Goal: Information Seeking & Learning: Learn about a topic

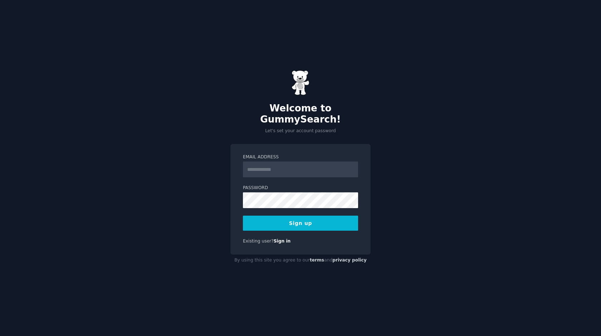
click at [278, 162] on input "Email Address" at bounding box center [300, 169] width 115 height 16
type input "**********"
click at [243, 215] on button "Sign up" at bounding box center [300, 222] width 115 height 15
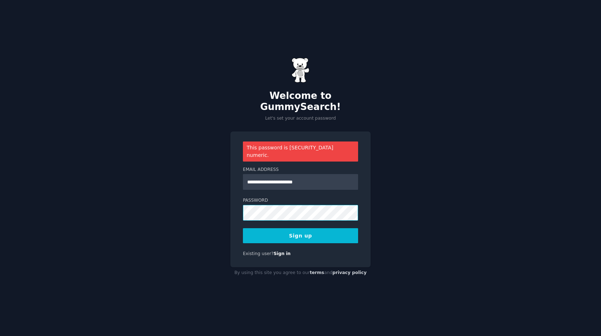
click at [243, 228] on button "Sign up" at bounding box center [300, 235] width 115 height 15
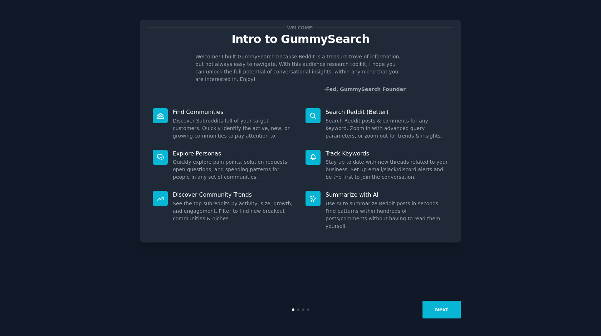
click at [446, 311] on button "Next" at bounding box center [442, 310] width 38 height 18
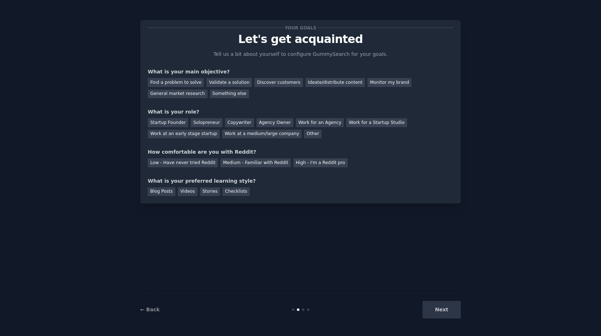
click at [446, 311] on div "Next" at bounding box center [407, 310] width 107 height 18
click at [230, 85] on div "Validate a solution" at bounding box center [228, 82] width 45 height 9
click at [177, 121] on div "Startup Founder" at bounding box center [168, 122] width 40 height 9
click at [180, 166] on div "Low - Have never tried Reddit" at bounding box center [183, 162] width 70 height 9
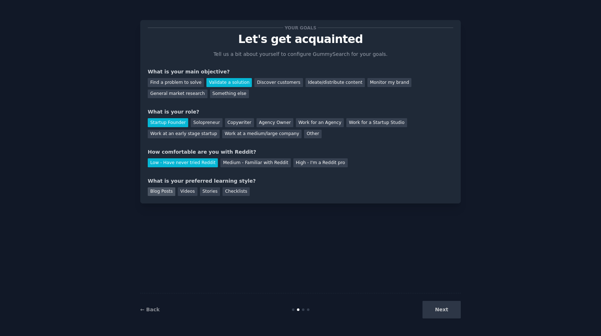
click at [162, 195] on div "Blog Posts" at bounding box center [162, 191] width 28 height 9
click at [449, 307] on button "Next" at bounding box center [442, 310] width 38 height 18
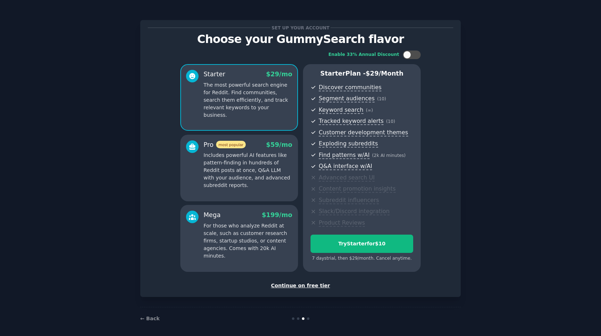
click at [315, 286] on div "Continue on free tier" at bounding box center [301, 286] width 306 height 8
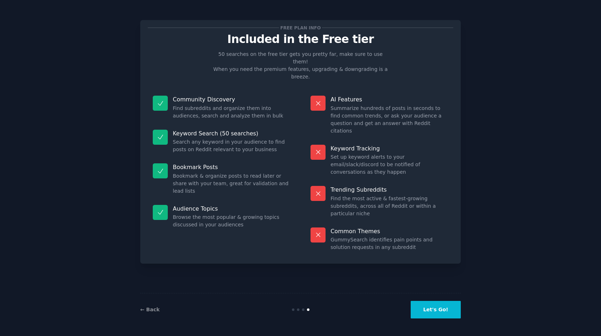
click at [444, 303] on button "Let's Go!" at bounding box center [436, 310] width 50 height 18
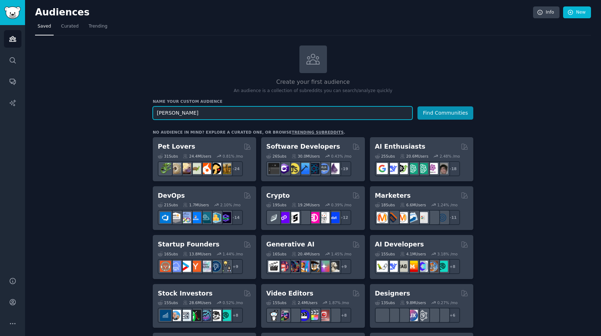
type input "[PERSON_NAME]"
click at [418, 106] on button "Find Communities" at bounding box center [446, 112] width 56 height 13
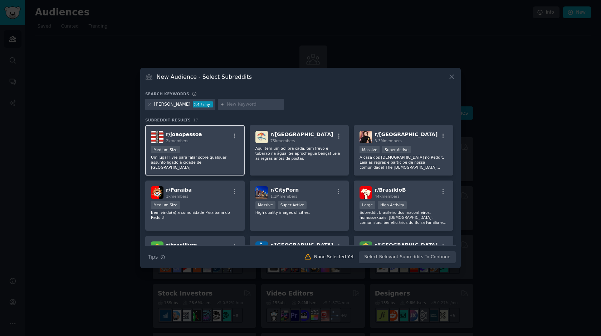
click at [209, 142] on div "r/ joaopessoa 2k members" at bounding box center [195, 137] width 88 height 13
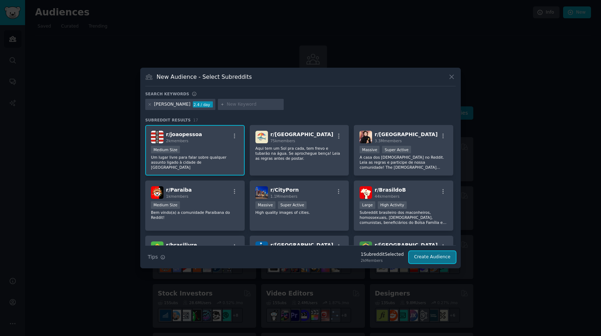
click at [443, 257] on button "Create Audience" at bounding box center [432, 257] width 47 height 12
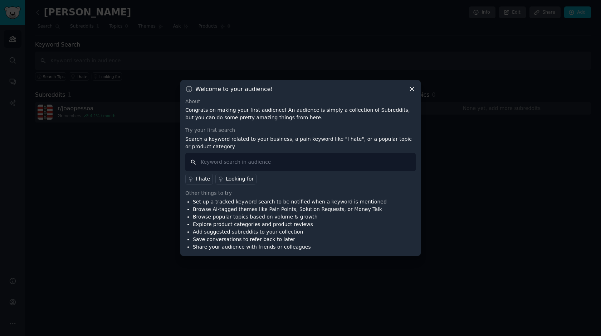
click at [356, 164] on input "text" at bounding box center [300, 162] width 230 height 18
type input "travel"
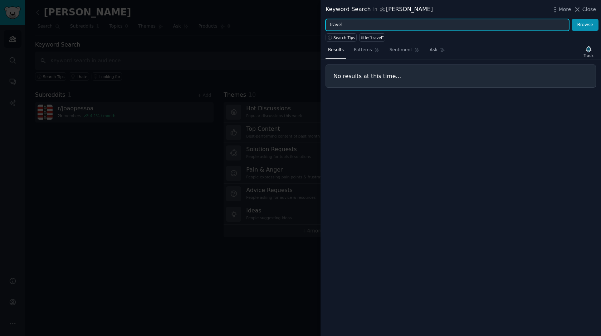
click at [354, 27] on input "travel" at bounding box center [448, 25] width 244 height 12
click at [572, 19] on button "Browse" at bounding box center [585, 25] width 27 height 12
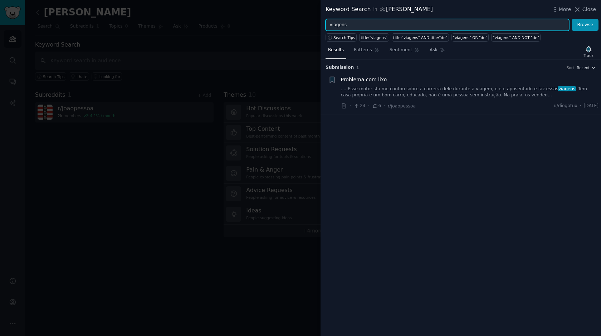
click at [373, 24] on input "viagens" at bounding box center [448, 25] width 244 height 12
type input "v"
type input "viagens"
click at [572, 19] on button "Browse" at bounding box center [585, 25] width 27 height 12
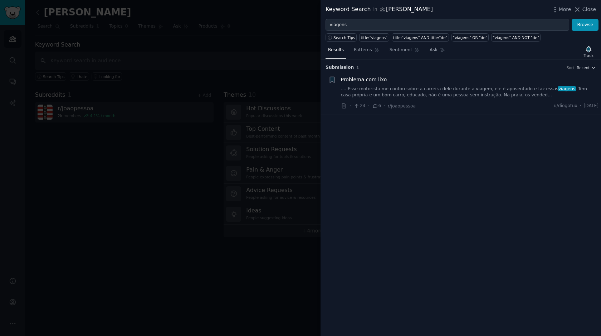
click at [242, 163] on div at bounding box center [300, 168] width 601 height 336
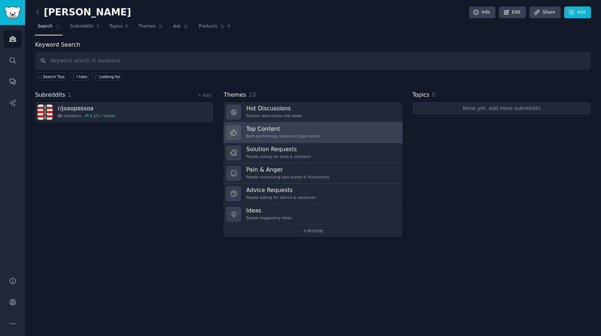
click at [277, 131] on h3 "Top Content" at bounding box center [283, 129] width 74 height 8
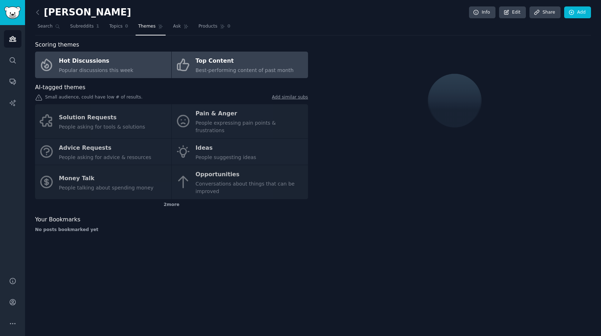
click at [137, 71] on link "Hot Discussions Popular discussions this week" at bounding box center [103, 65] width 136 height 26
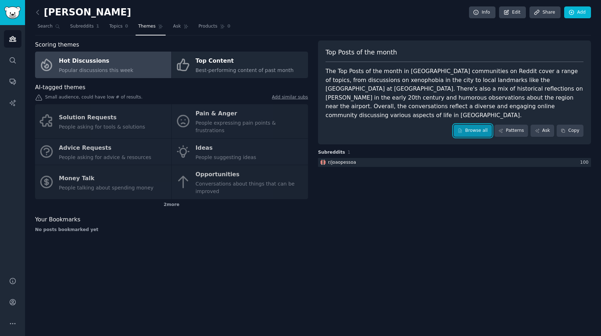
click at [484, 125] on link "Browse all" at bounding box center [473, 131] width 38 height 12
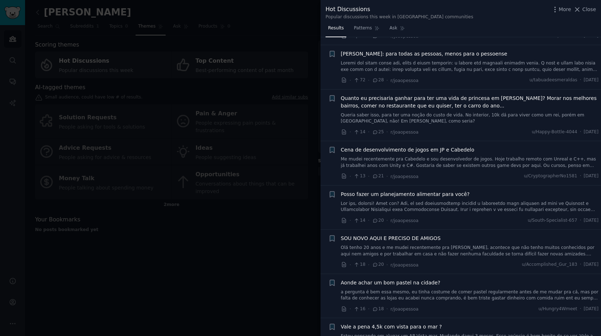
scroll to position [273, 0]
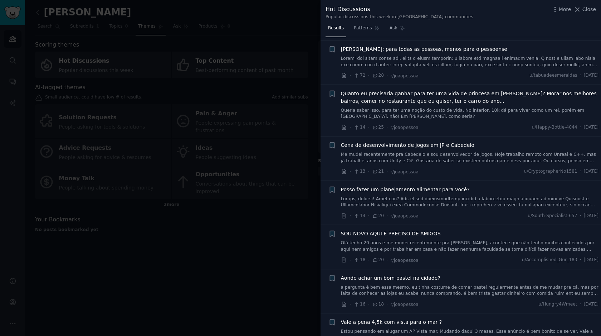
click at [496, 249] on link "Olá tenho 20 anos e me mudei recentemente pra [PERSON_NAME], acontece que não t…" at bounding box center [470, 246] width 258 height 13
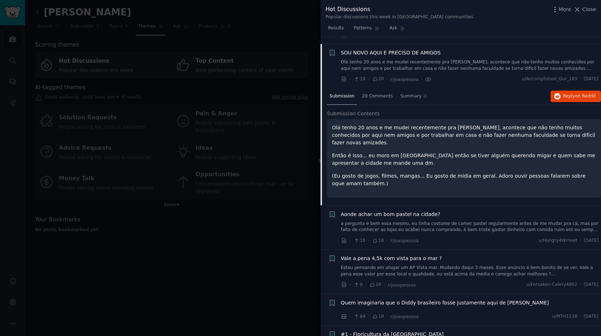
scroll to position [461, 0]
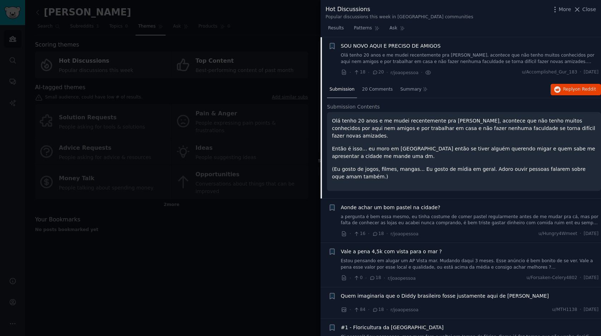
click at [428, 204] on div "Aonde achar um bom pastel na cidade? a pergunta é bem essa mesmo, eu tinha cost…" at bounding box center [470, 215] width 258 height 23
click at [438, 215] on link "a pergunta é bem essa mesmo, eu tinha costume de comer pastel regularmente ante…" at bounding box center [470, 220] width 258 height 13
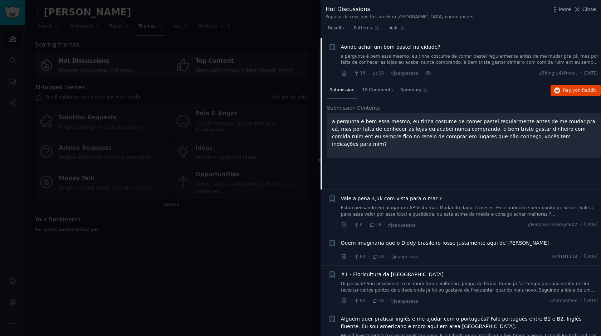
scroll to position [505, 0]
click at [447, 199] on div "Vale a pena 4,5k com vista para o mar ?" at bounding box center [470, 198] width 258 height 8
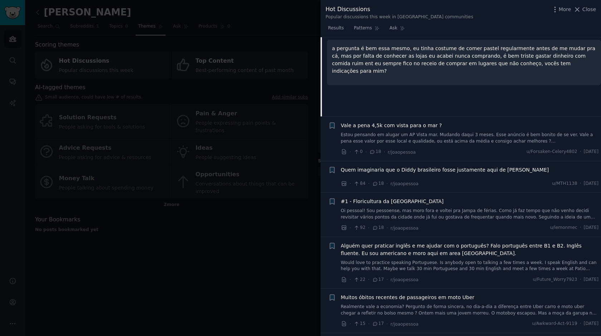
scroll to position [583, 0]
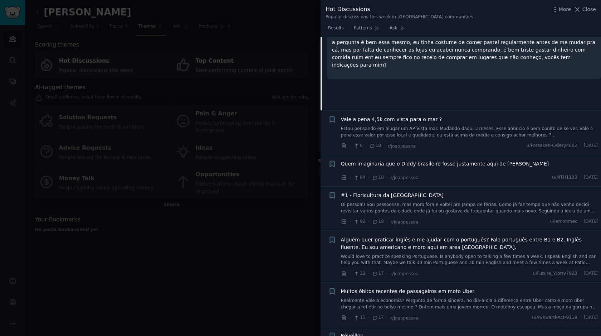
click at [456, 207] on link "Oi pessoal! Sou pessoense, mas moro fora e voltei pra Jampa de férias. Como já …" at bounding box center [470, 207] width 258 height 13
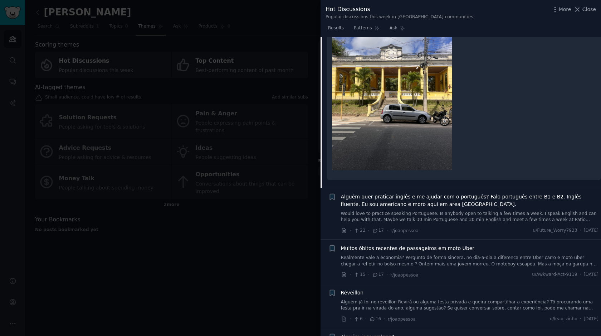
scroll to position [879, 0]
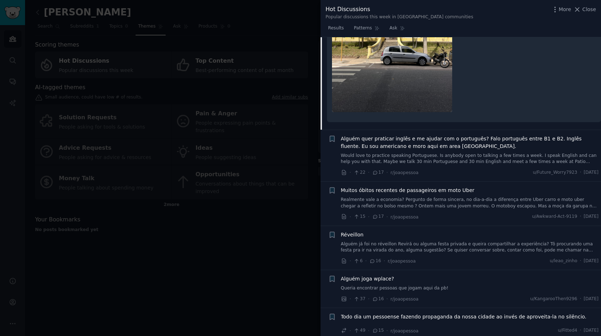
click at [462, 152] on link "Would love to practice speaking Portuguese. Is anybody open to talking a few ti…" at bounding box center [470, 158] width 258 height 13
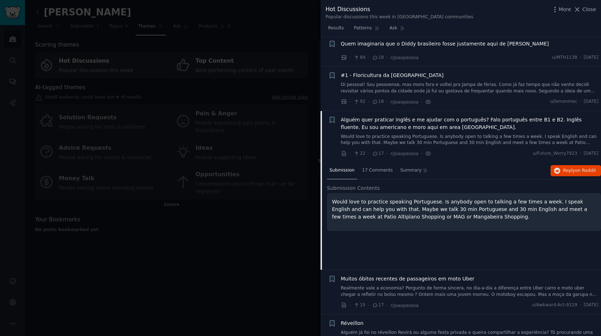
scroll to position [593, 0]
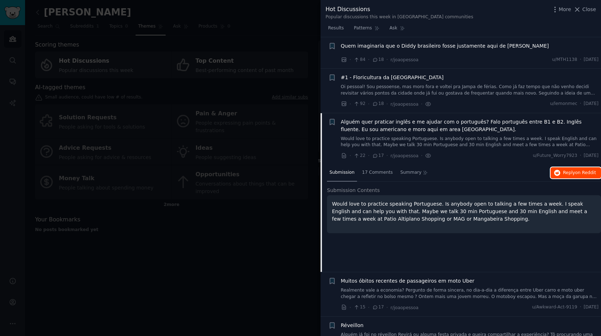
click at [584, 175] on span "on Reddit" at bounding box center [585, 172] width 21 height 5
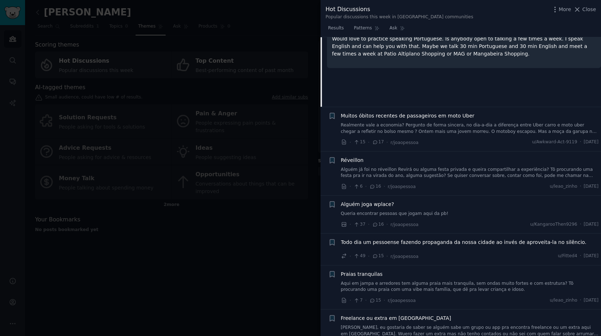
scroll to position [762, 0]
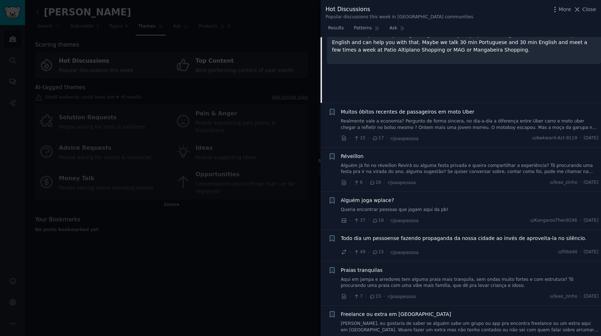
click at [465, 256] on li "+ Todo dia um pessoense fazendo propaganda da nossa cidade ao invés de aproveit…" at bounding box center [461, 244] width 281 height 31
click at [465, 249] on div "· 49 · 15 · r/joaopessoa u/Fitted4 · Mon 8/25/2025" at bounding box center [470, 252] width 258 height 8
click at [465, 245] on div "Todo dia um pessoense fazendo propaganda da nossa cidade ao invés de aproveita-…" at bounding box center [470, 244] width 258 height 21
click at [465, 242] on div "Todo dia um pessoense fazendo propaganda da nossa cidade ao invés de aproveita-…" at bounding box center [470, 239] width 258 height 10
click at [465, 238] on span "Todo dia um pessoense fazendo propaganda da nossa cidade ao invés de aproveita-…" at bounding box center [464, 238] width 246 height 8
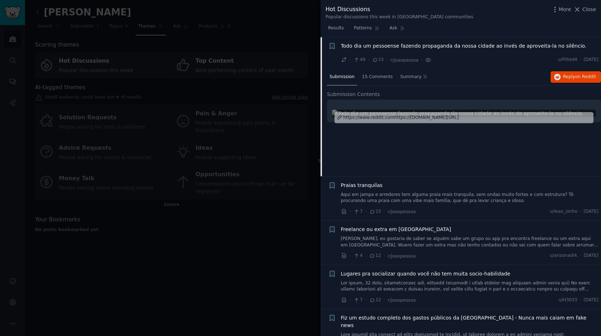
scroll to position [847, 0]
click at [575, 76] on span "on Reddit" at bounding box center [585, 76] width 21 height 5
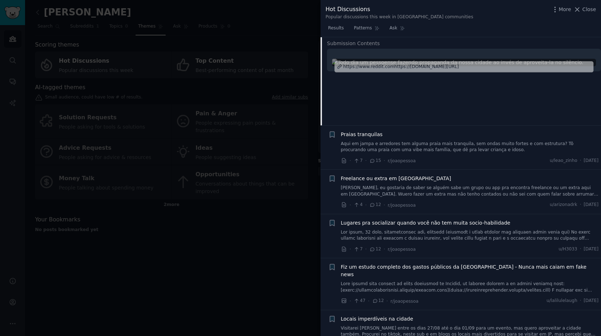
scroll to position [898, 0]
click at [422, 190] on link "[PERSON_NAME], eu gostaria de saber se alguém sabe um grupo ou app pra encontra…" at bounding box center [470, 190] width 258 height 13
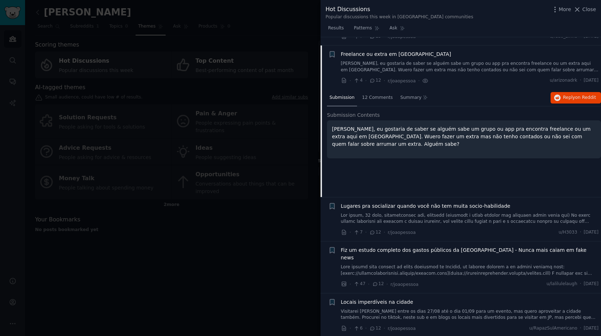
scroll to position [923, 0]
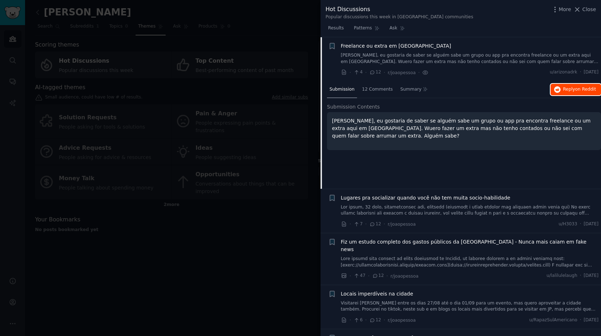
click at [574, 92] on button "Reply on Reddit" at bounding box center [576, 89] width 50 height 11
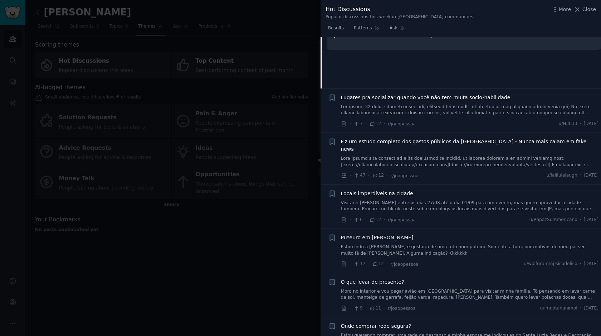
scroll to position [1024, 0]
click at [390, 233] on span "Pu*euro em [PERSON_NAME]" at bounding box center [377, 237] width 73 height 8
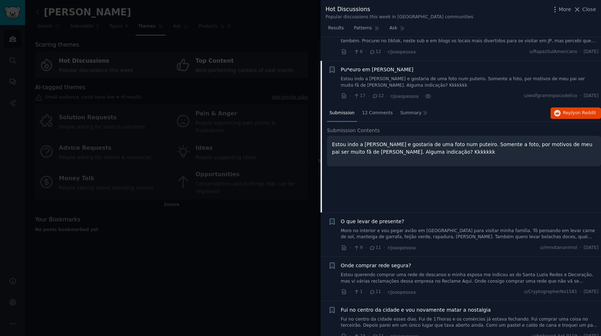
scroll to position [1100, 0]
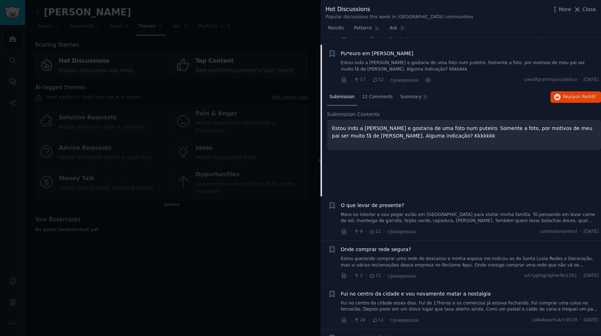
click at [570, 98] on div "Submission 12 Comments Summary Reply on Reddit Submission Contents Estou indo a…" at bounding box center [464, 142] width 274 height 107
click at [572, 94] on span "Reply on Reddit" at bounding box center [579, 97] width 33 height 6
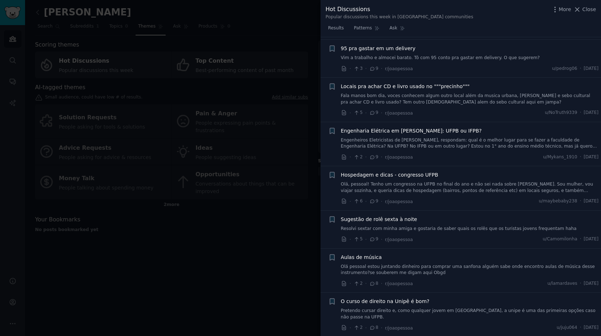
scroll to position [1572, 0]
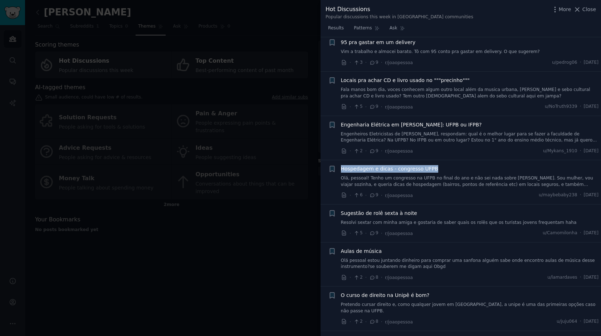
click at [420, 165] on span "Hospedagem e dicas - congresso UFPB" at bounding box center [389, 169] width 97 height 8
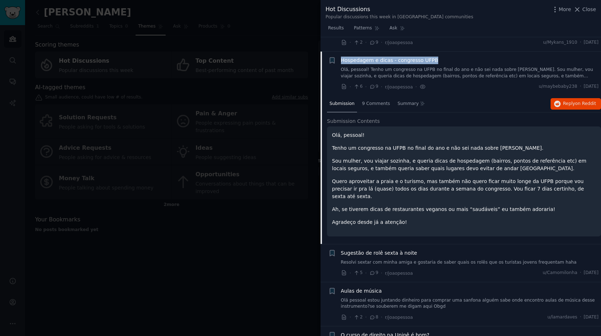
scroll to position [1580, 0]
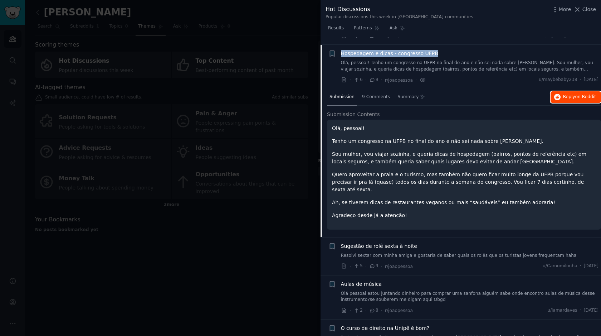
click at [581, 94] on span "on Reddit" at bounding box center [585, 96] width 21 height 5
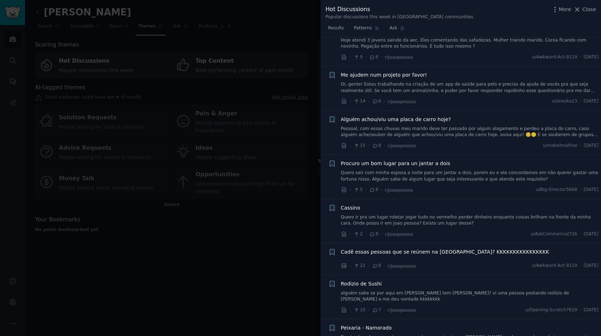
scroll to position [2018, 0]
click at [422, 159] on span "Procuro um bom lugar para un jantar a dois" at bounding box center [396, 163] width 110 height 8
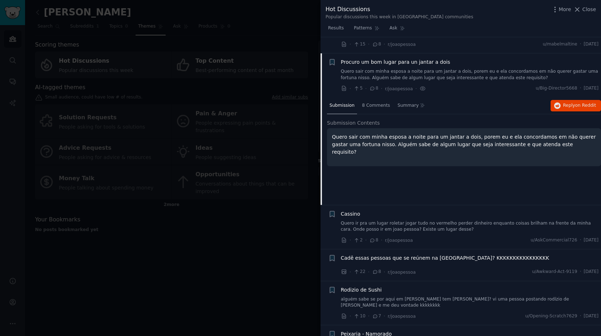
scroll to position [1971, 0]
click at [568, 101] on span "Reply on Reddit" at bounding box center [579, 104] width 33 height 6
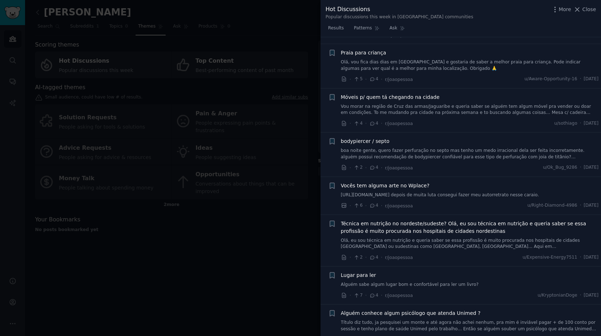
scroll to position [3153, 0]
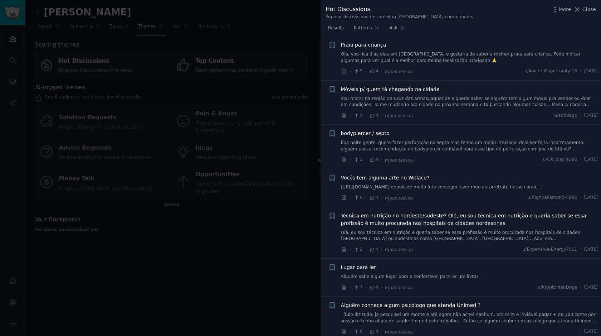
click at [408, 174] on span "Vocês tem alguma arte no Wplace?" at bounding box center [385, 178] width 89 height 8
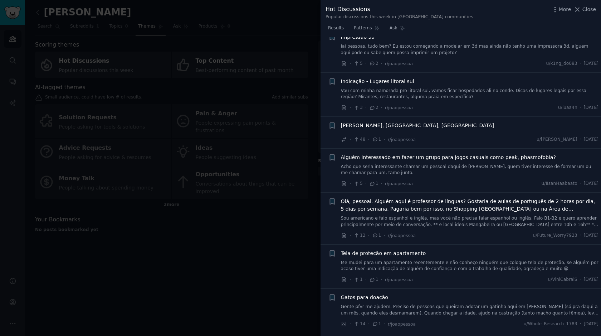
scroll to position [3936, 0]
click at [515, 196] on span "Olá, pessoal. Alguém aqui é professor de línguas? Gostaria de aulas de portuguê…" at bounding box center [470, 203] width 258 height 15
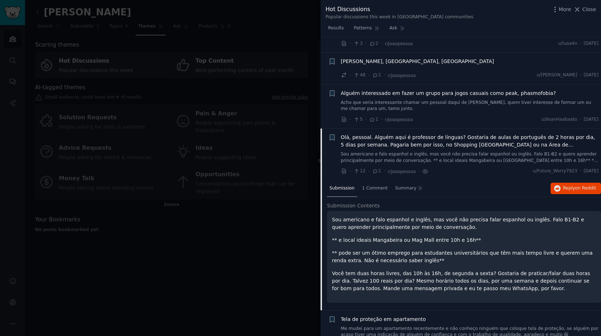
scroll to position [3877, 0]
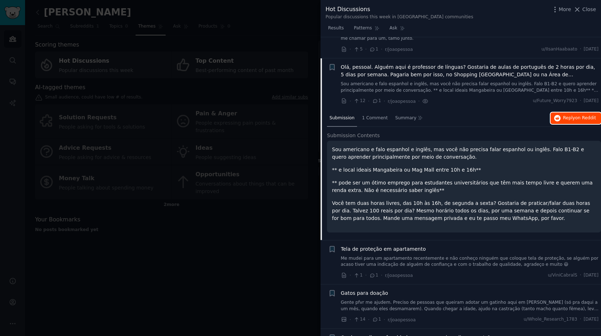
click at [575, 112] on button "Reply on Reddit" at bounding box center [576, 117] width 50 height 11
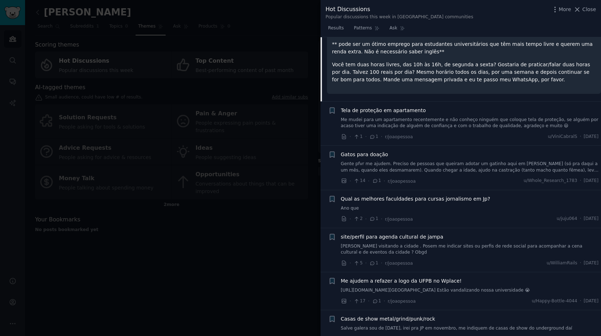
scroll to position [4016, 0]
click at [422, 233] on span "site/perfil para agenda cultural de jampa" at bounding box center [392, 237] width 103 height 8
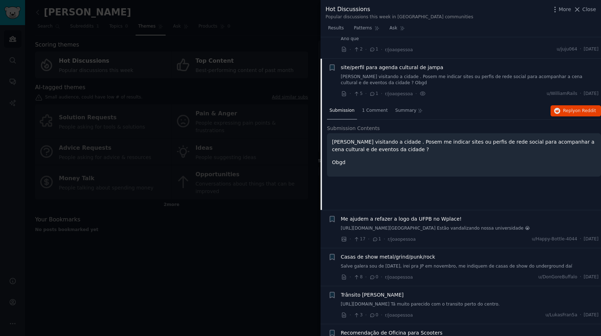
scroll to position [4055, 0]
click at [574, 108] on span "Reply on Reddit" at bounding box center [579, 111] width 33 height 6
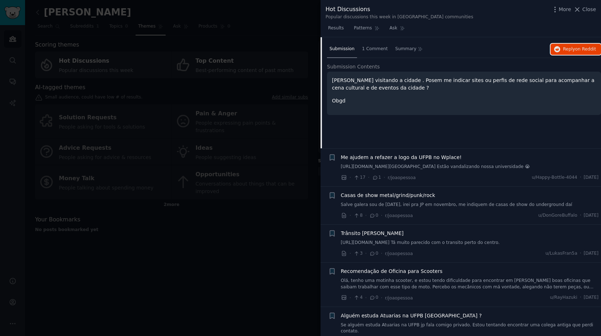
scroll to position [4155, 0]
